Goal: Browse casually

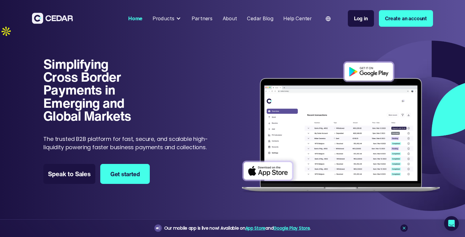
click at [355, 58] on img at bounding box center [340, 128] width 207 height 141
click at [277, 155] on img at bounding box center [340, 128] width 207 height 141
click at [260, 160] on img at bounding box center [340, 128] width 207 height 141
drag, startPoint x: 260, startPoint y: 160, endPoint x: 256, endPoint y: 160, distance: 4.0
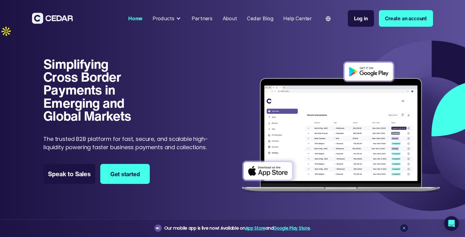
click at [258, 160] on img at bounding box center [340, 128] width 207 height 141
click at [256, 160] on img at bounding box center [340, 128] width 207 height 141
click at [273, 158] on img at bounding box center [340, 128] width 207 height 141
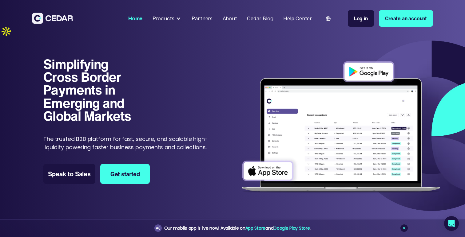
click at [251, 158] on img at bounding box center [340, 128] width 207 height 141
click at [346, 61] on img at bounding box center [340, 128] width 207 height 141
click at [371, 62] on img at bounding box center [340, 128] width 207 height 141
